Goal: Task Accomplishment & Management: Use online tool/utility

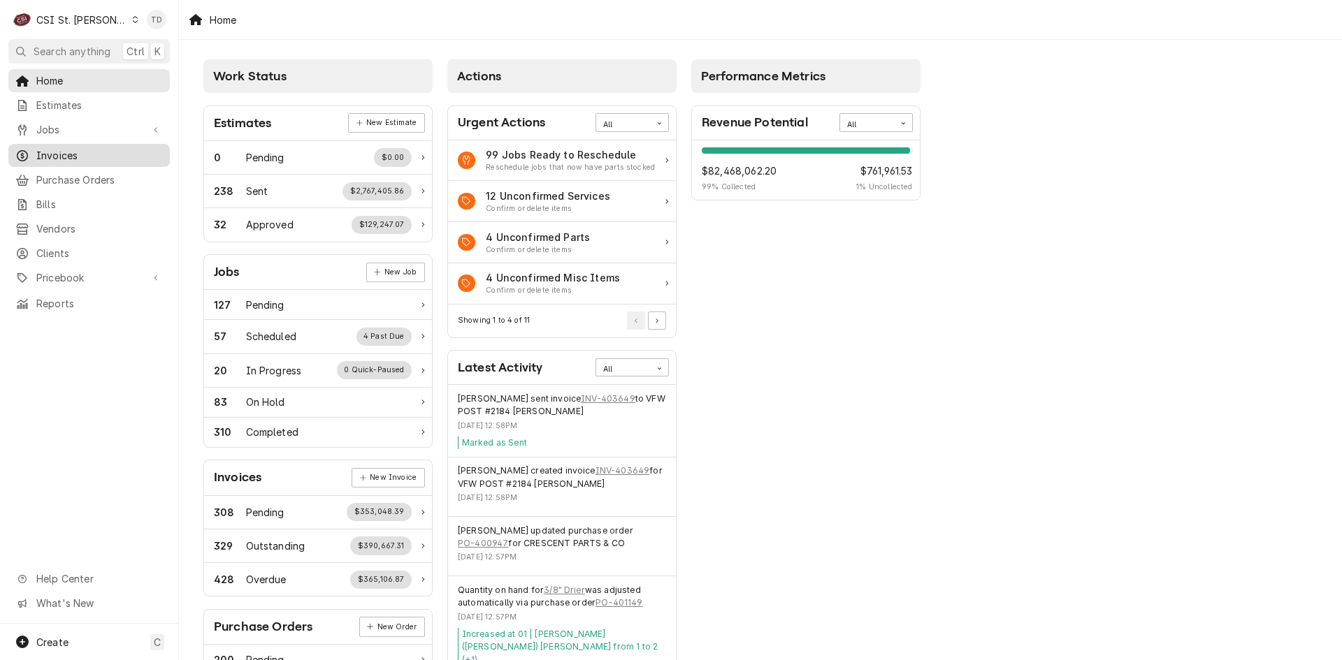
click at [124, 147] on div "Invoices" at bounding box center [89, 155] width 156 height 17
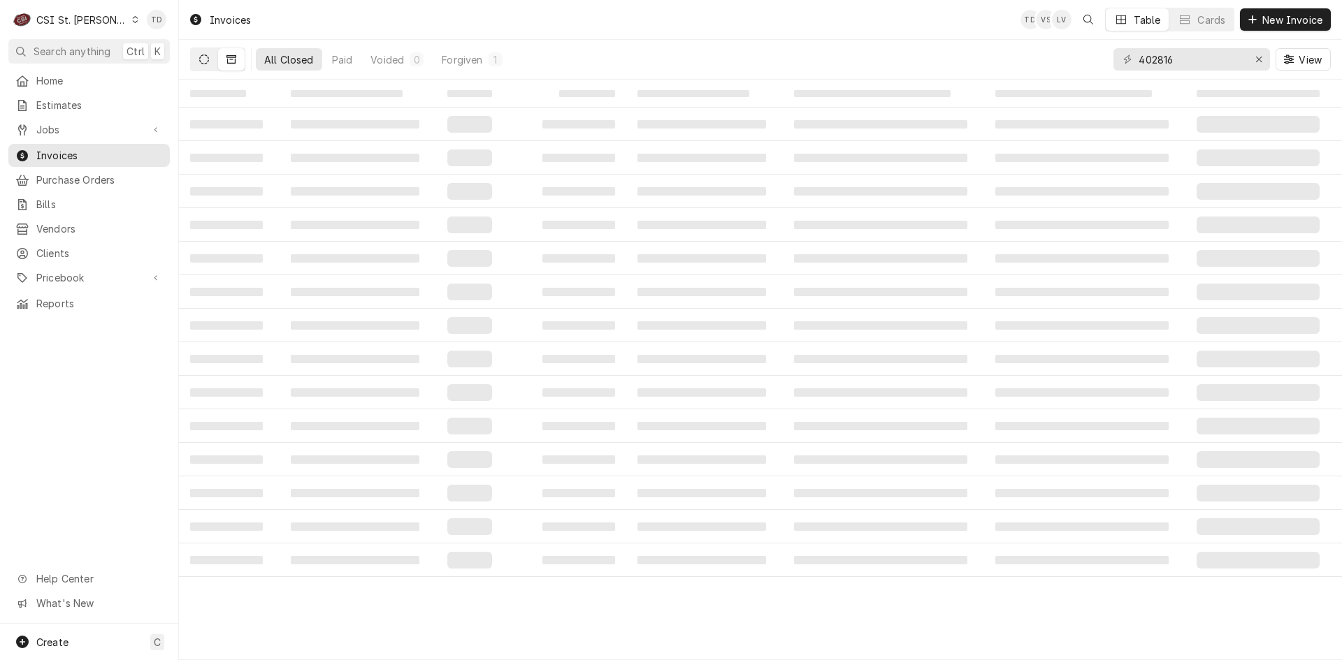
click at [207, 60] on icon "Dynamic Content Wrapper" at bounding box center [204, 60] width 10 height 10
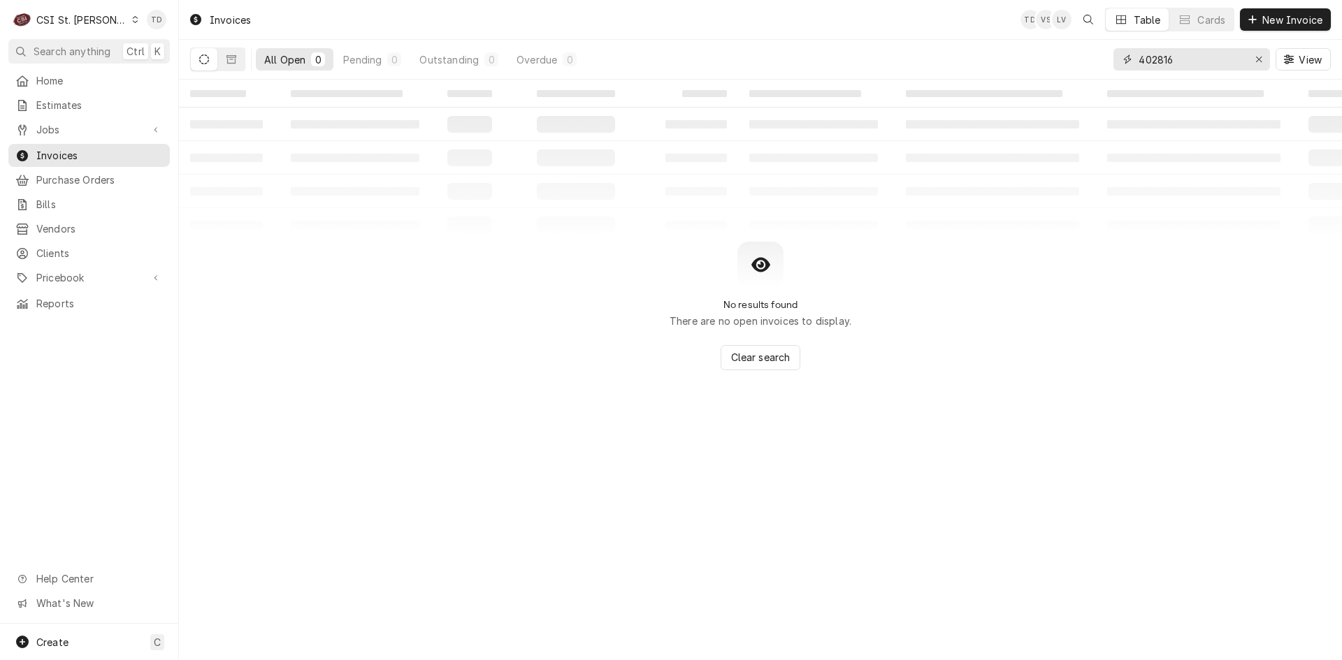
click at [1183, 64] on input "402816" at bounding box center [1191, 59] width 105 height 22
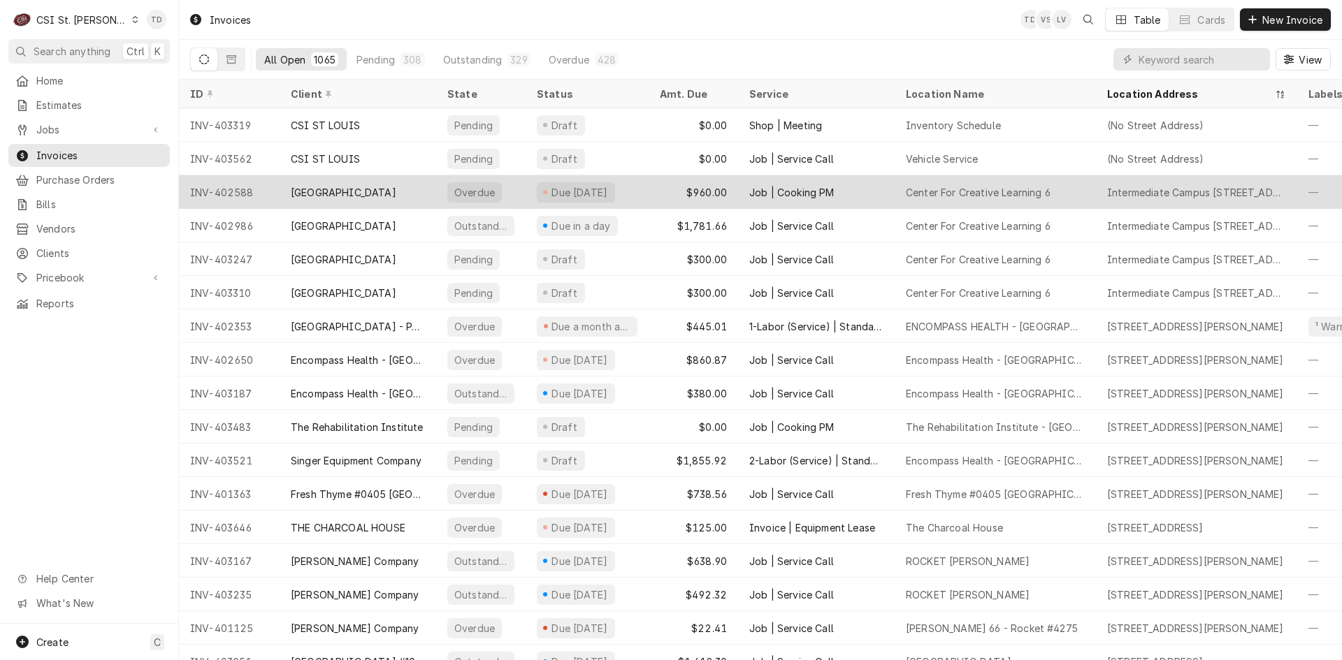
click at [396, 192] on div "Rockwood School District" at bounding box center [344, 192] width 106 height 15
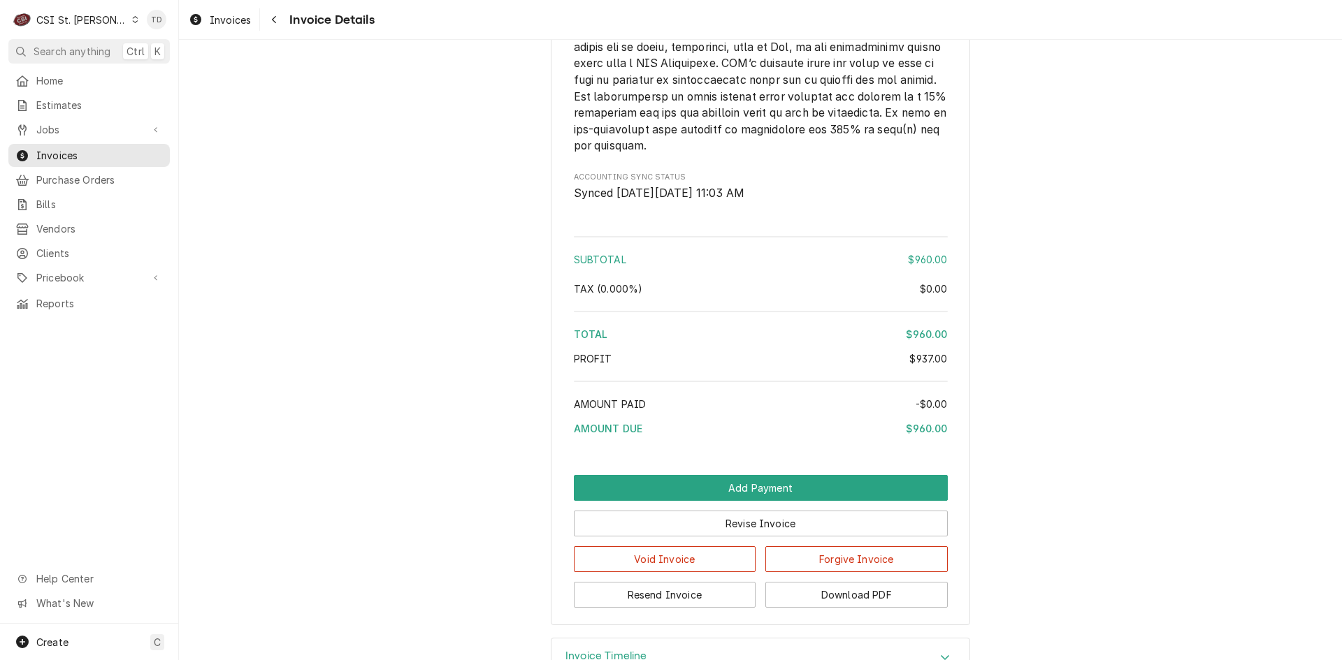
scroll to position [2513, 0]
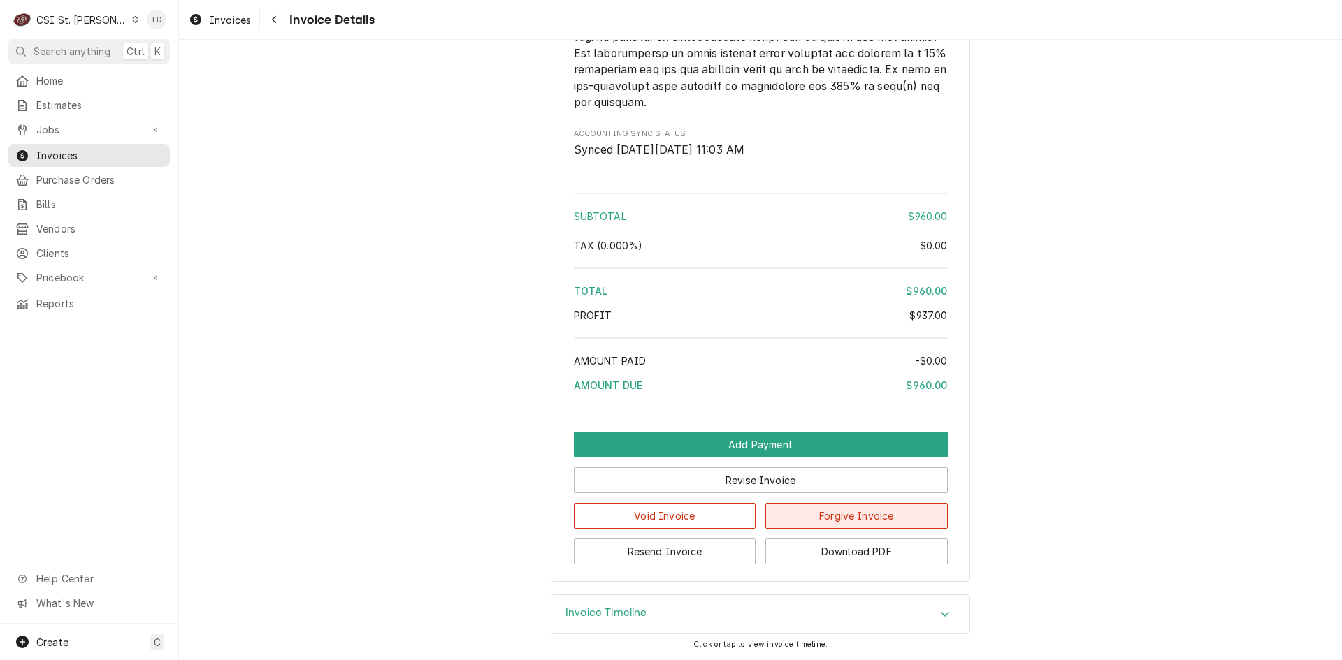
click at [812, 514] on button "Forgive Invoice" at bounding box center [856, 516] width 182 height 26
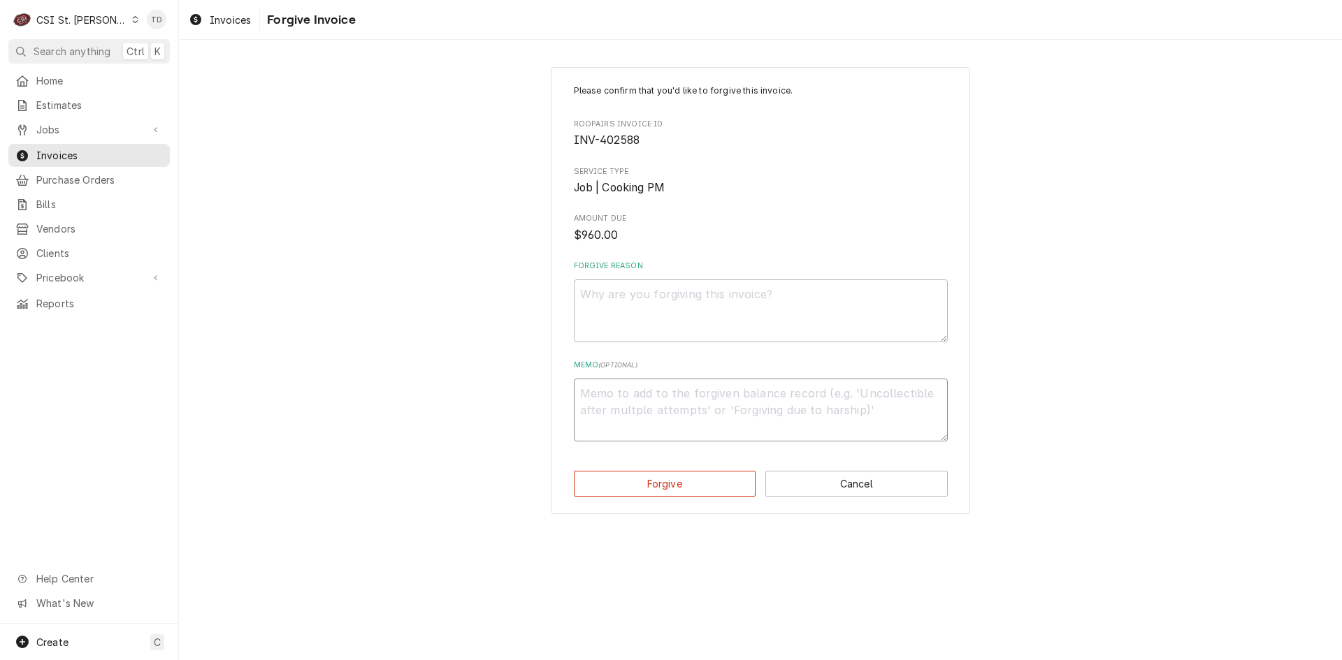
click at [727, 394] on textarea "Memo ( optional )" at bounding box center [761, 410] width 374 height 63
click at [728, 395] on textarea "Memo ( optional )" at bounding box center [761, 410] width 374 height 63
click at [906, 484] on button "Cancel" at bounding box center [856, 484] width 182 height 26
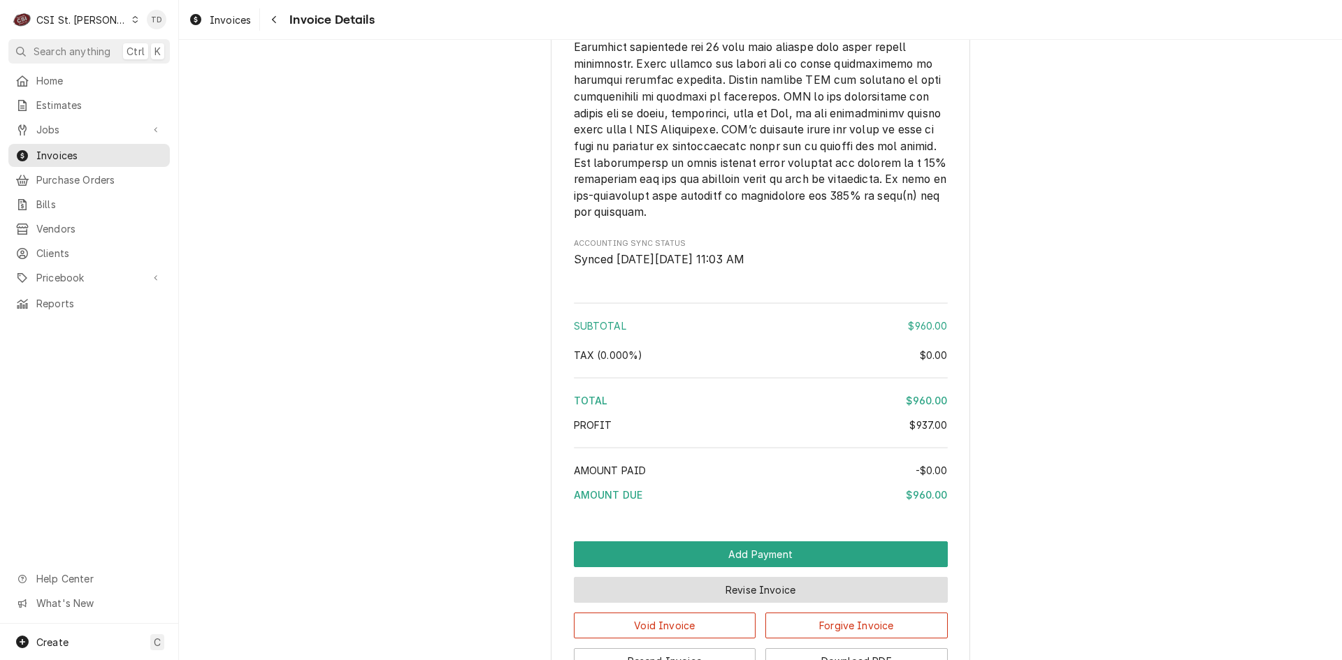
scroll to position [2509, 0]
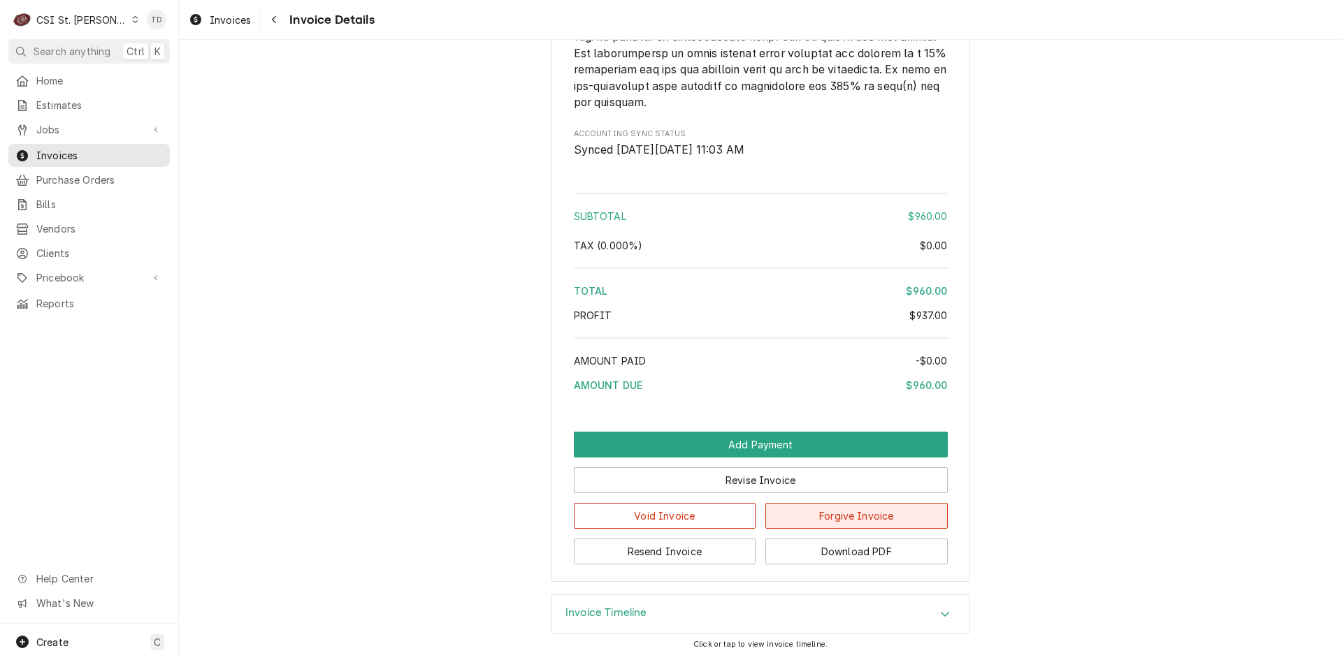
click at [846, 523] on button "Forgive Invoice" at bounding box center [856, 516] width 182 height 26
type textarea "x"
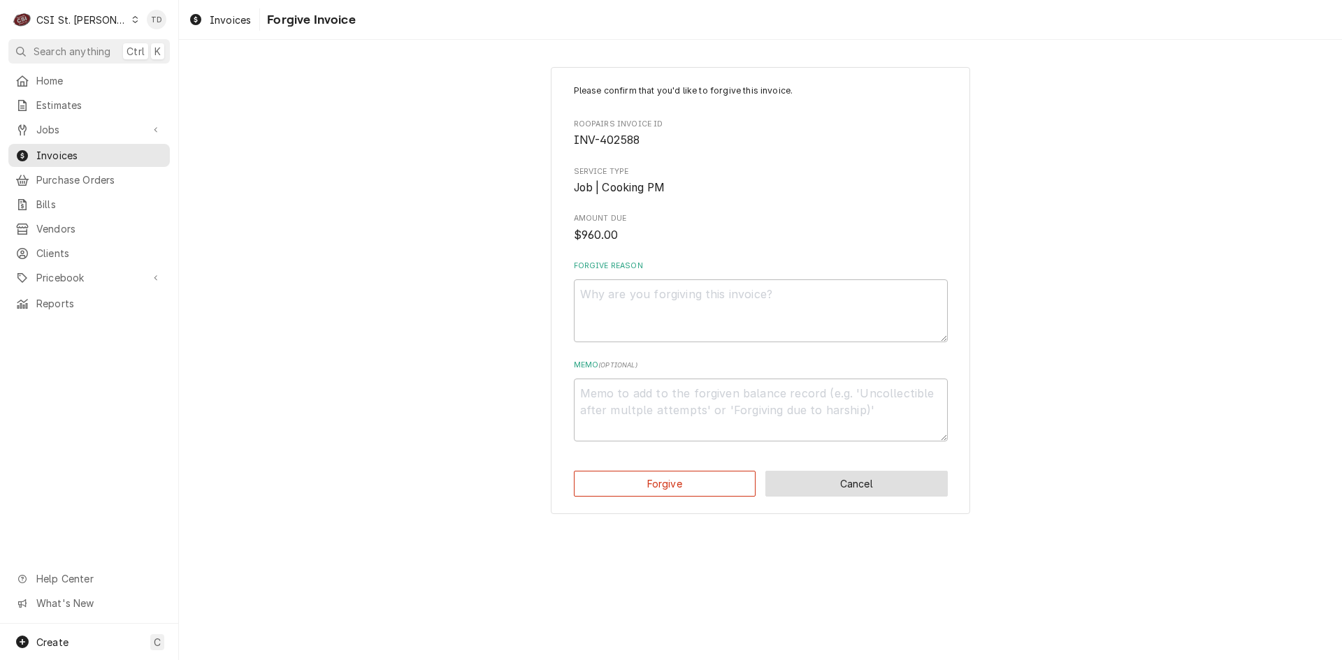
click at [822, 473] on button "Cancel" at bounding box center [856, 484] width 182 height 26
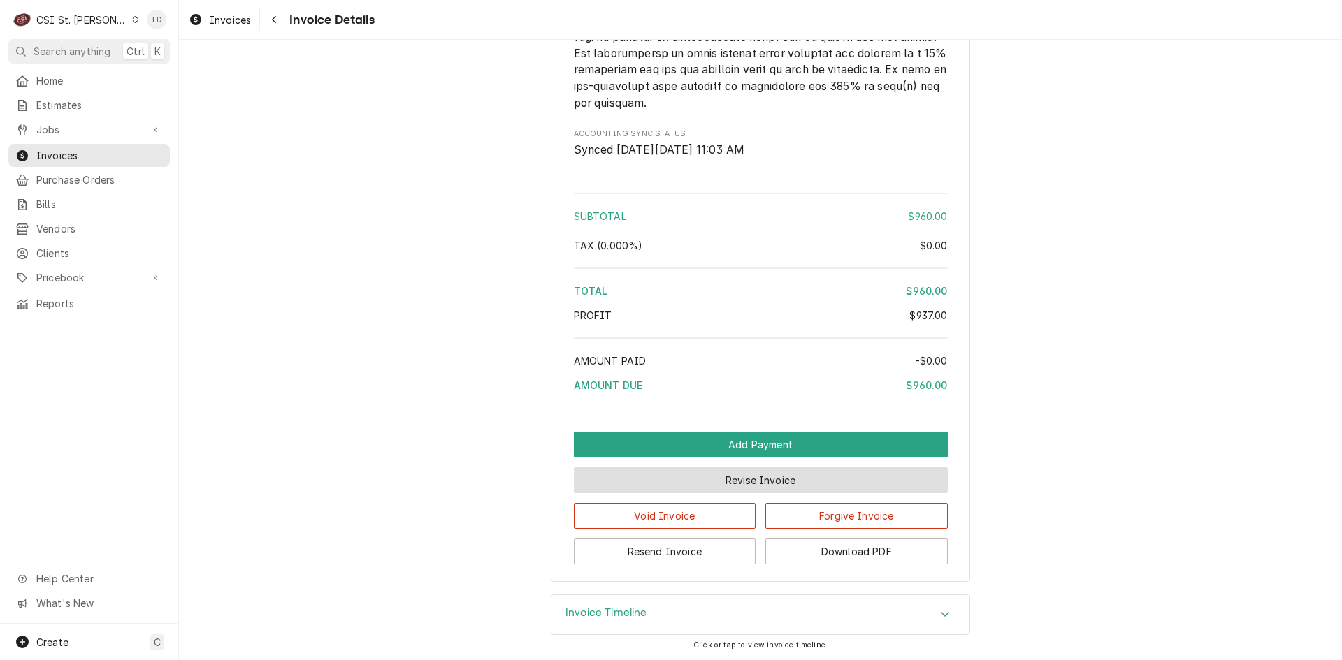
scroll to position [2509, 0]
